Goal: Navigation & Orientation: Find specific page/section

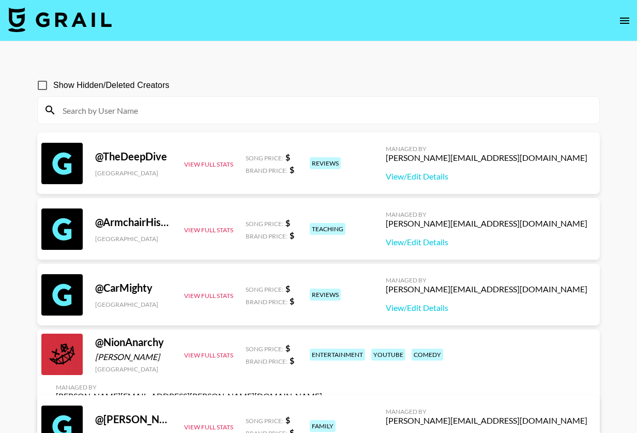
click at [624, 24] on icon "open drawer" at bounding box center [624, 20] width 12 height 12
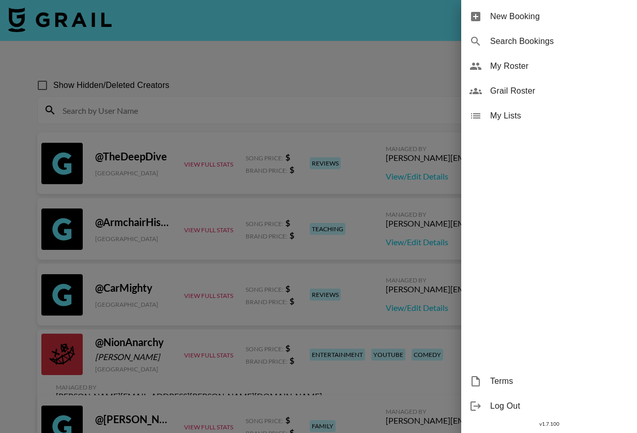
click at [500, 63] on span "My Roster" at bounding box center [559, 66] width 139 height 12
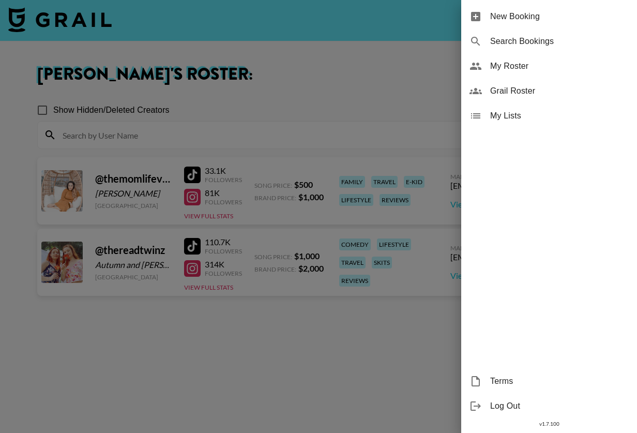
click at [513, 90] on span "Grail Roster" at bounding box center [559, 91] width 139 height 12
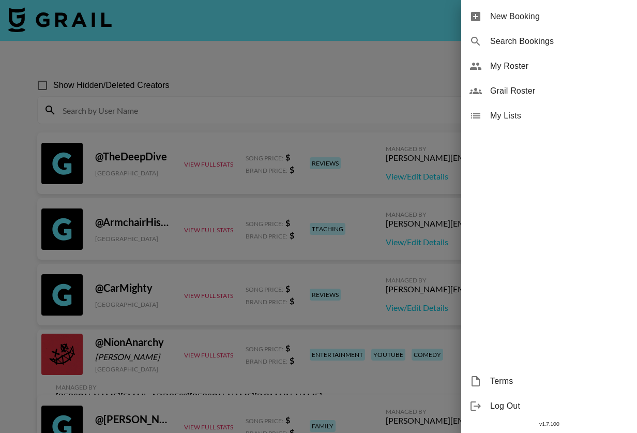
click at [518, 121] on span "My Lists" at bounding box center [559, 116] width 139 height 12
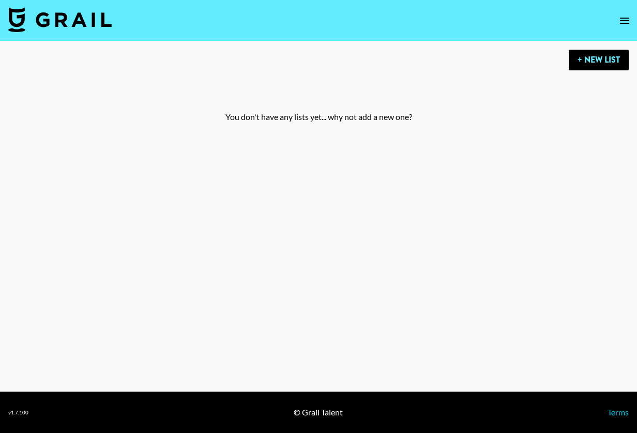
click at [623, 21] on icon "open drawer" at bounding box center [624, 20] width 12 height 12
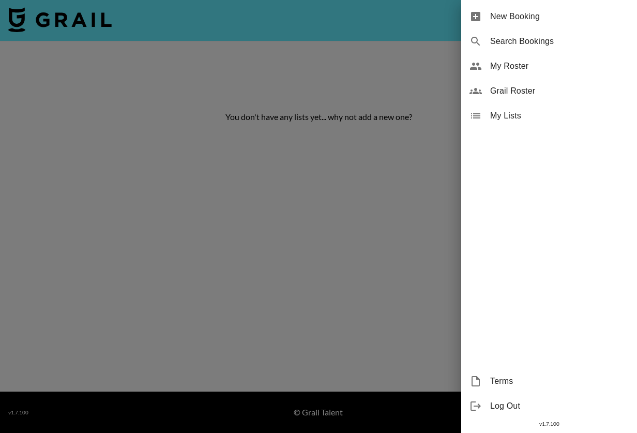
click at [512, 92] on span "Grail Roster" at bounding box center [559, 91] width 139 height 12
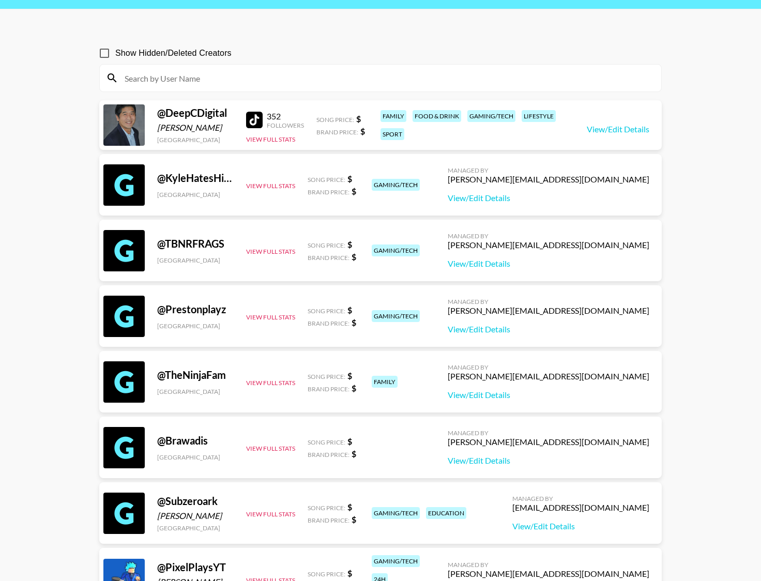
scroll to position [52, 0]
